Goal: Transaction & Acquisition: Purchase product/service

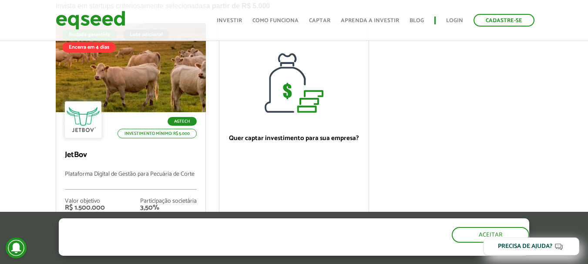
scroll to position [174, 0]
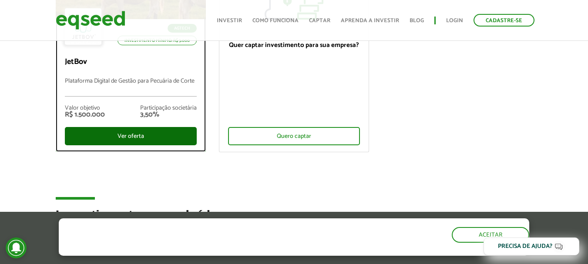
click at [166, 138] on div "Ver oferta" at bounding box center [131, 136] width 132 height 18
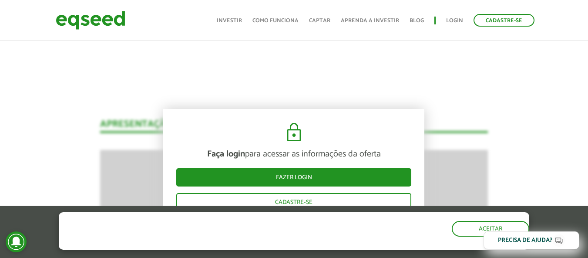
scroll to position [1161, 0]
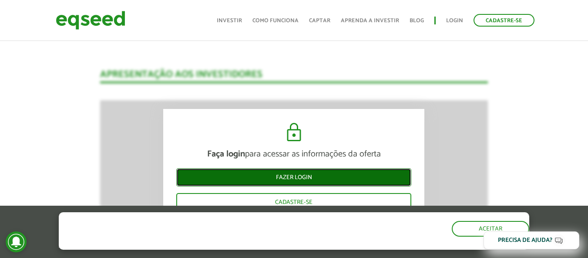
click at [309, 176] on link "Fazer login" at bounding box center [293, 177] width 235 height 18
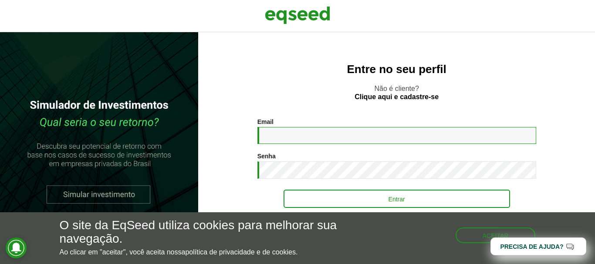
type input "**********"
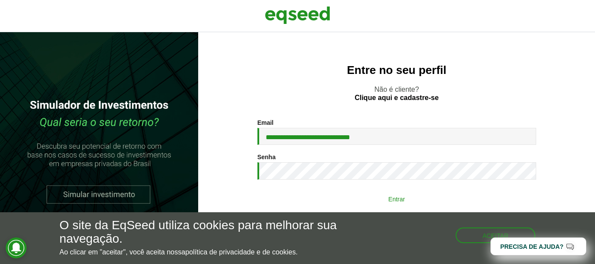
click at [308, 201] on button "Entrar" at bounding box center [396, 199] width 226 height 17
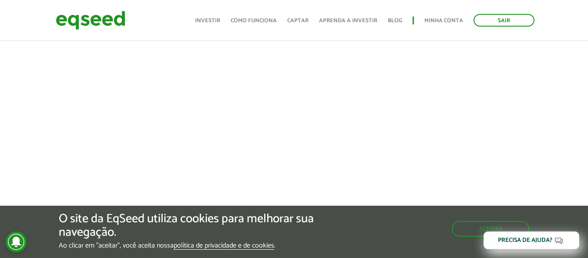
scroll to position [1072, 0]
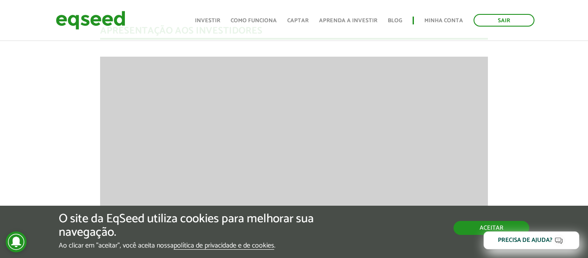
click at [467, 232] on button "Aceitar" at bounding box center [492, 228] width 76 height 14
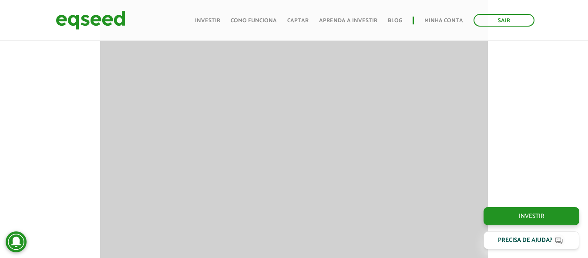
scroll to position [1159, 0]
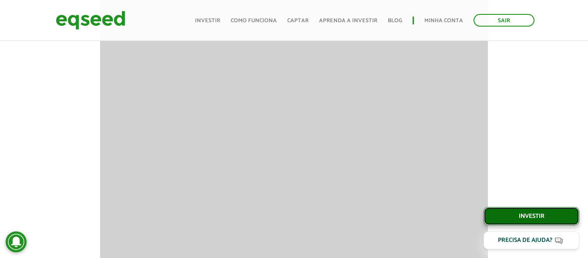
click at [506, 219] on link "Investir" at bounding box center [532, 216] width 96 height 18
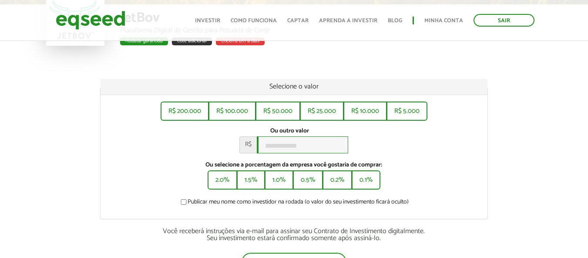
click at [290, 145] on input "Ou outro valor *" at bounding box center [302, 144] width 91 height 17
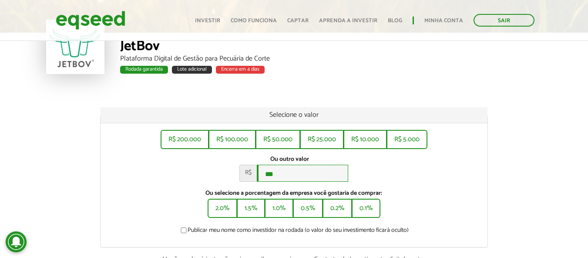
scroll to position [44, 0]
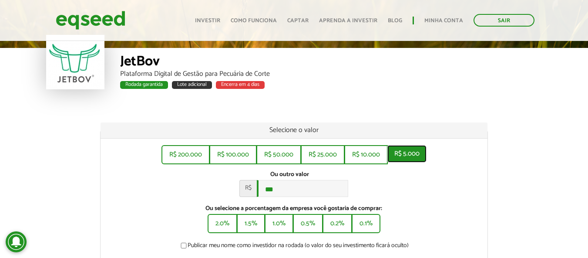
click at [394, 153] on button "R$ 5.000" at bounding box center [406, 153] width 39 height 17
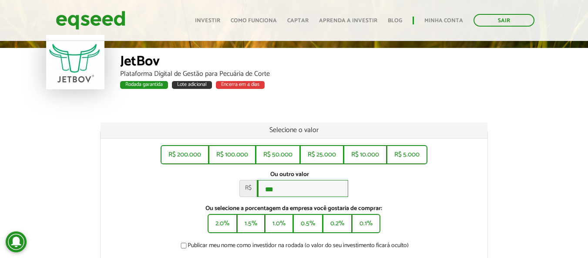
type input "*****"
click at [497, 155] on div "Selecione o valor R$ 200.000 R$ 100.000 R$ 50.000 R$ 25.000 R$ 10.000 R$ 5.000 …" at bounding box center [293, 239] width 601 height 235
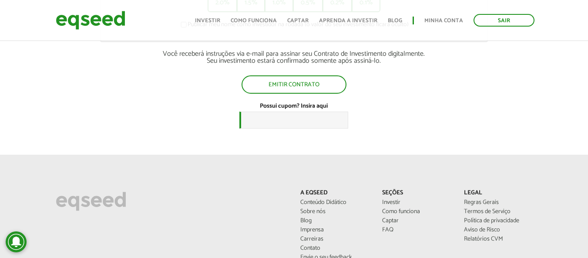
scroll to position [261, 0]
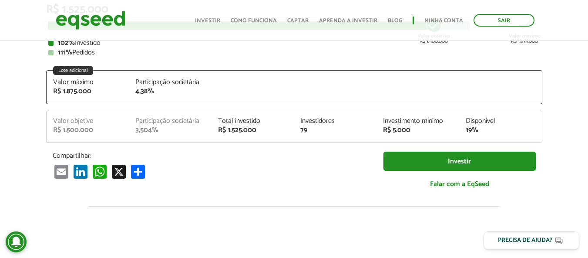
scroll to position [218, 0]
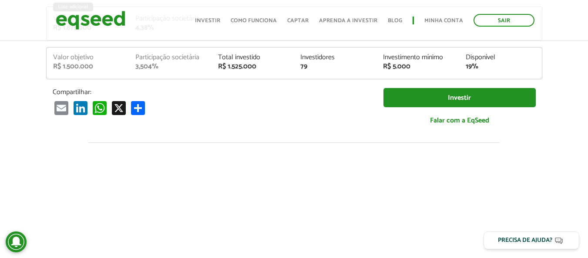
click at [315, 60] on div "Investidores" at bounding box center [335, 57] width 70 height 7
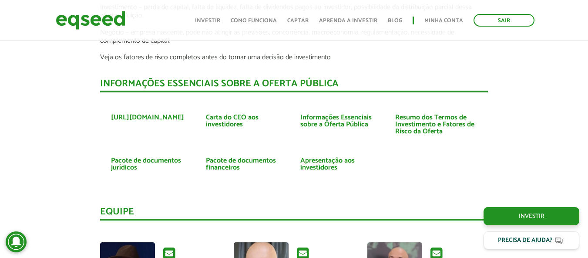
scroll to position [2002, 0]
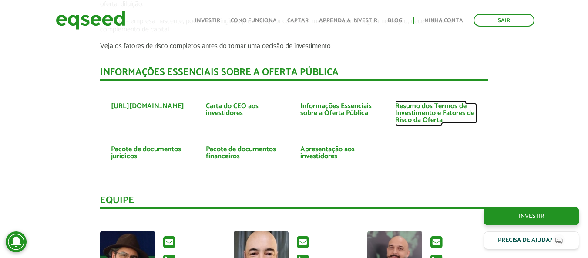
click at [437, 109] on link "Resumo dos Termos de Investimento e Fatores de Risco da Oferta" at bounding box center [436, 113] width 82 height 21
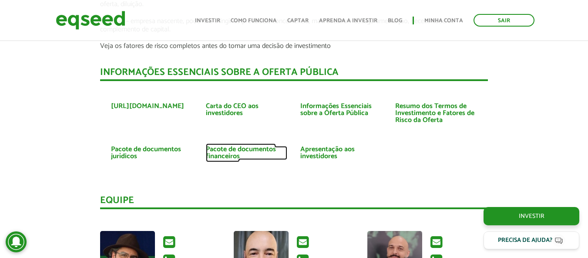
click at [229, 146] on link "Pacote de documentos financeiros" at bounding box center [247, 153] width 82 height 14
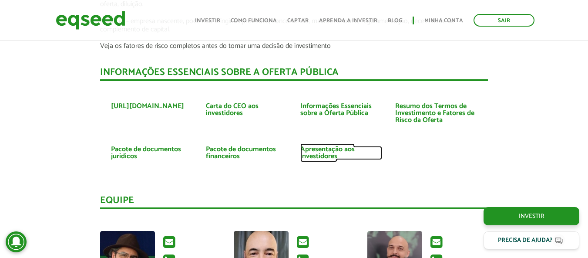
click at [322, 150] on link "Apresentação aos investidores" at bounding box center [341, 153] width 82 height 14
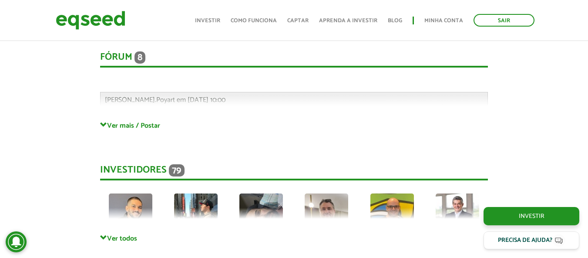
scroll to position [2350, 0]
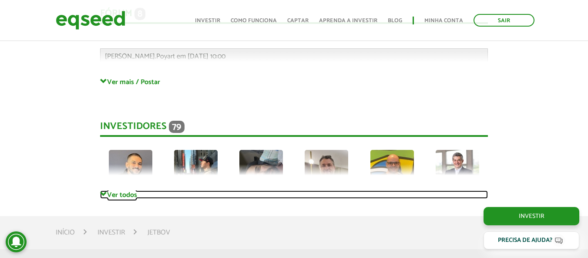
click at [116, 190] on link "Ver todos" at bounding box center [294, 194] width 388 height 8
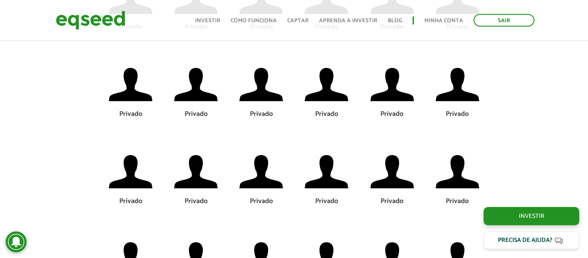
scroll to position [2655, 0]
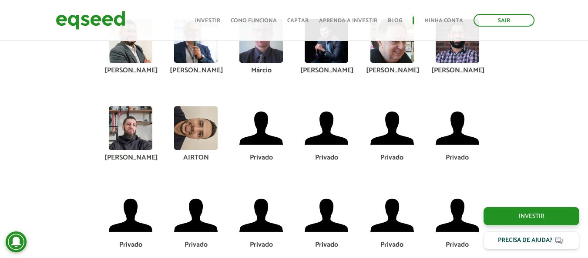
click at [146, 119] on img at bounding box center [131, 128] width 44 height 44
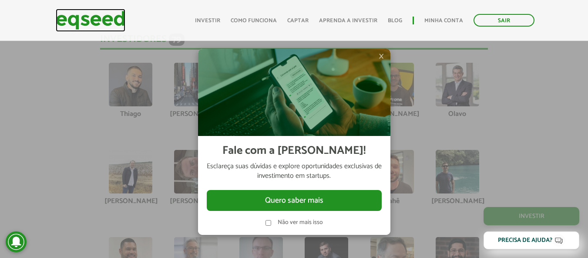
click at [88, 17] on img at bounding box center [91, 20] width 70 height 23
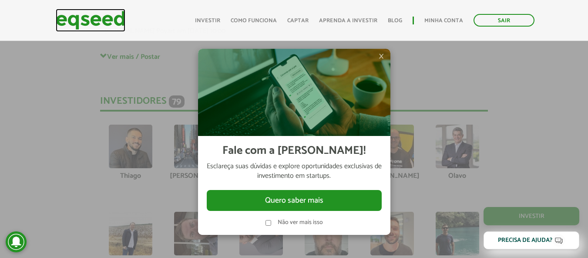
scroll to position [2307, 0]
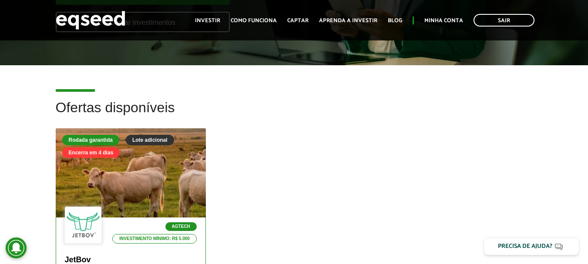
scroll to position [174, 0]
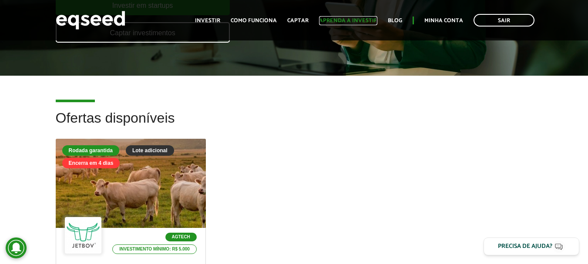
click at [357, 23] on link "Aprenda a investir" at bounding box center [348, 21] width 58 height 6
click at [450, 18] on link "Minha conta" at bounding box center [443, 21] width 39 height 6
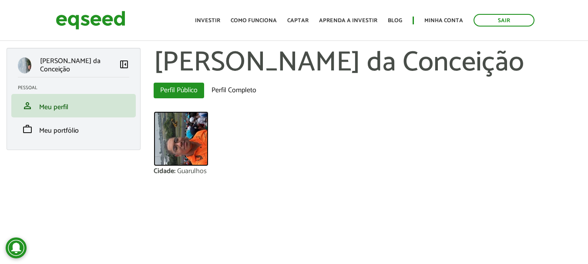
click at [182, 138] on img at bounding box center [181, 138] width 55 height 55
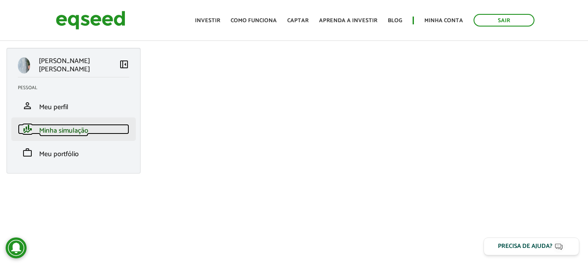
click at [110, 124] on link "finance_mode Minha simulação" at bounding box center [73, 129] width 111 height 10
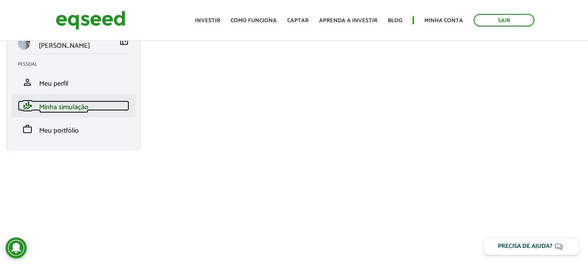
scroll to position [34, 0]
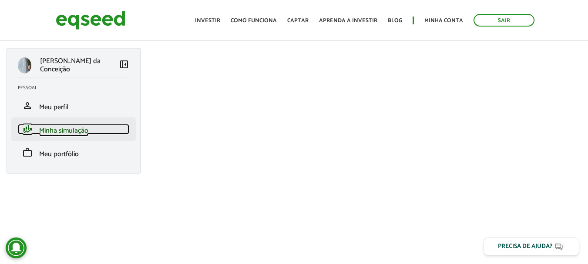
click at [84, 124] on link "finance_mode Minha simulação" at bounding box center [73, 129] width 111 height 10
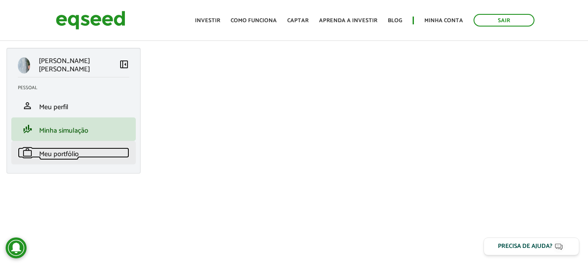
click at [79, 153] on link "work Meu portfólio" at bounding box center [73, 153] width 111 height 10
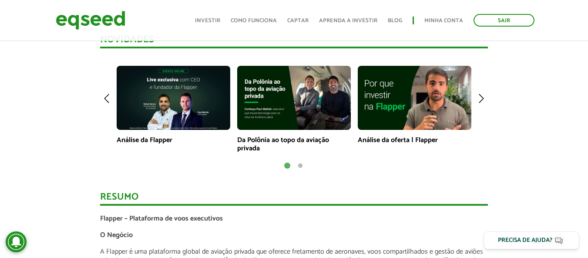
scroll to position [609, 0]
